Goal: Information Seeking & Learning: Understand process/instructions

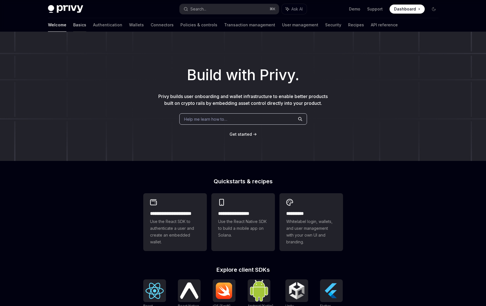
click at [73, 28] on link "Basics" at bounding box center [79, 25] width 13 height 14
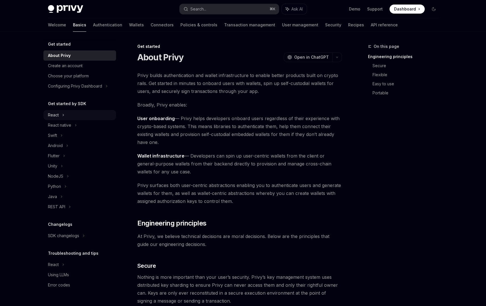
click at [89, 118] on div "React" at bounding box center [79, 115] width 73 height 10
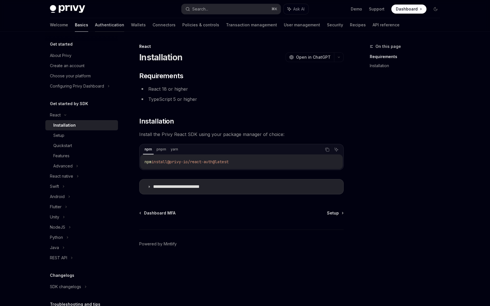
click at [95, 21] on link "Authentication" at bounding box center [109, 25] width 29 height 14
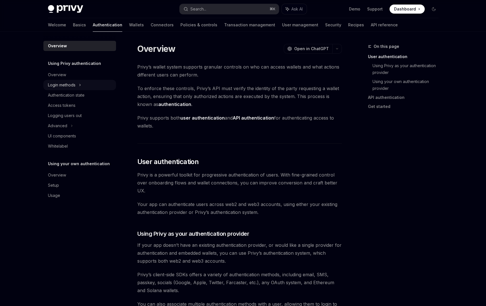
click at [68, 83] on div "Login methods" at bounding box center [62, 85] width 28 height 7
type textarea "*"
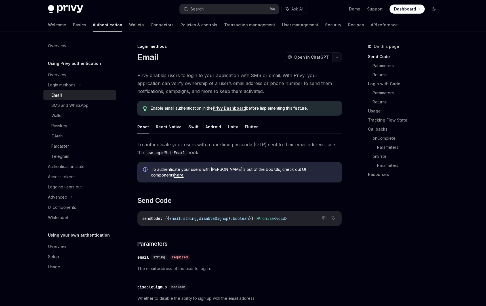
click at [332, 56] on button "button" at bounding box center [337, 57] width 10 height 10
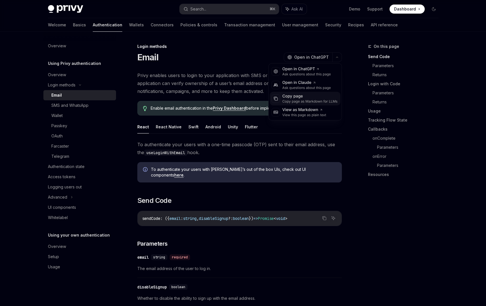
click at [321, 93] on div "Copy page Copy page as Markdown for LLMs" at bounding box center [305, 99] width 71 height 14
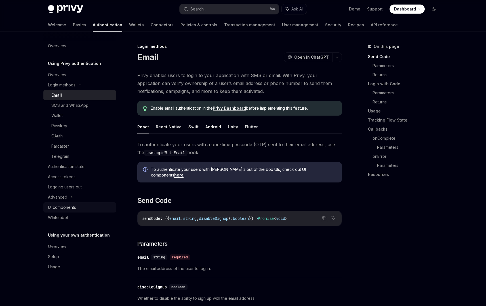
click at [87, 205] on div "UI components" at bounding box center [80, 207] width 65 height 7
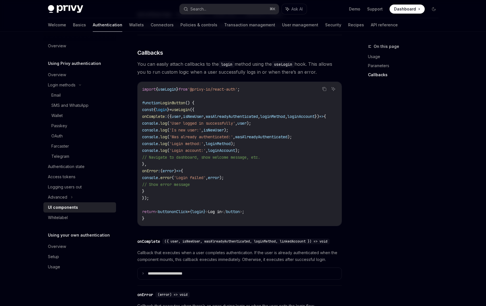
scroll to position [684, 0]
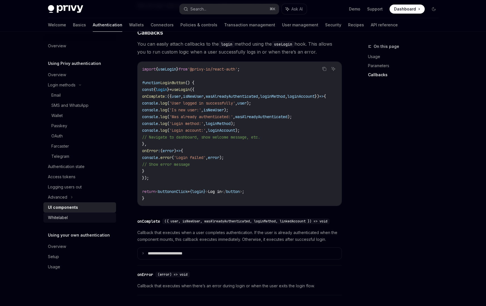
click at [58, 220] on div "Whitelabel" at bounding box center [58, 218] width 20 height 7
type textarea "*"
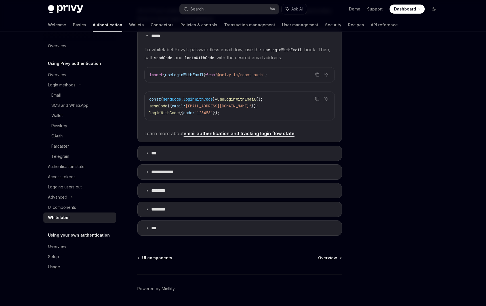
scroll to position [140, 0]
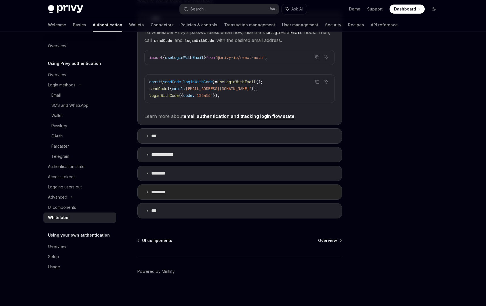
click at [148, 195] on summary "********" at bounding box center [240, 192] width 204 height 15
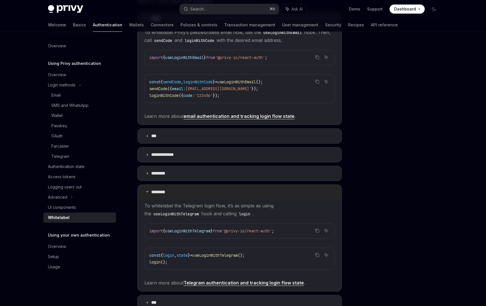
click at [148, 193] on icon at bounding box center [147, 191] width 3 height 3
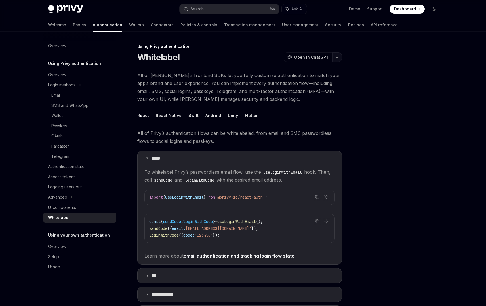
click at [339, 56] on icon "button" at bounding box center [337, 57] width 7 height 2
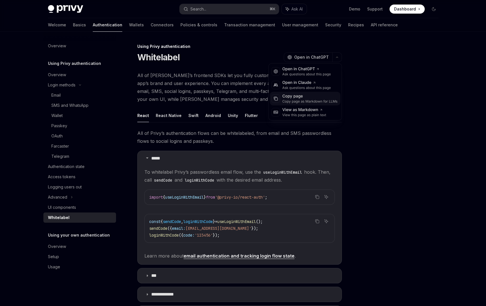
click at [322, 96] on div "Copy page" at bounding box center [309, 97] width 55 height 6
